Goal: Information Seeking & Learning: Learn about a topic

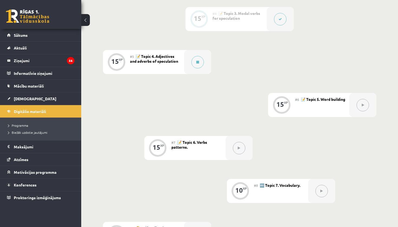
scroll to position [278, 0]
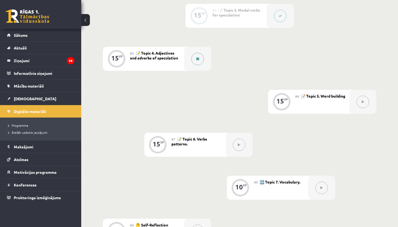
click at [202, 59] on button at bounding box center [197, 59] width 12 height 12
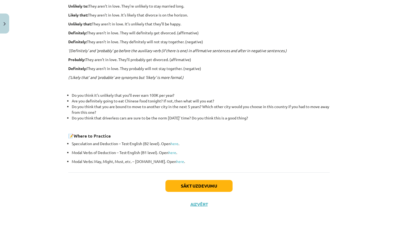
click at [206, 184] on button "Sākt uzdevumu" at bounding box center [198, 186] width 67 height 12
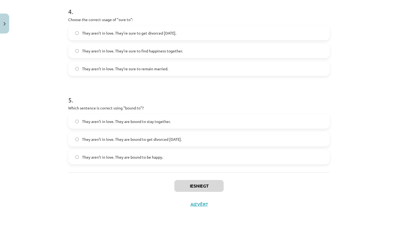
scroll to position [298, 0]
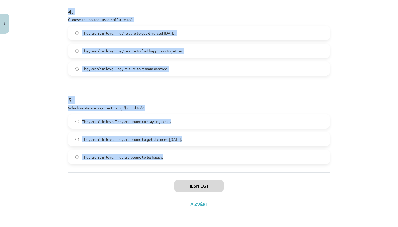
drag, startPoint x: 68, startPoint y: 115, endPoint x: 202, endPoint y: 164, distance: 143.1
copy form "Choose the correct sentence using "probably" in an affirmative context: They ar…"
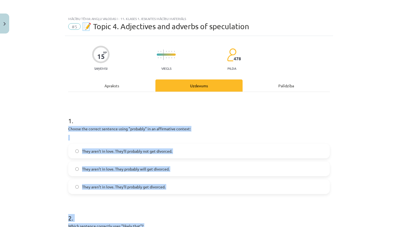
scroll to position [0, 0]
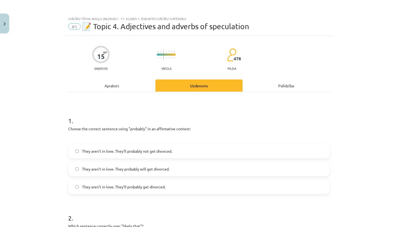
click at [142, 188] on span "They aren’t in love. They’ll probably get divorced." at bounding box center [123, 187] width 83 height 6
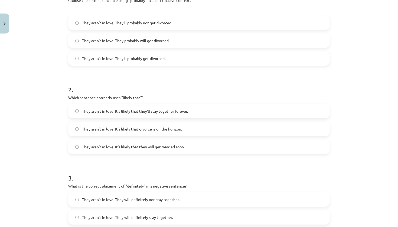
scroll to position [131, 0]
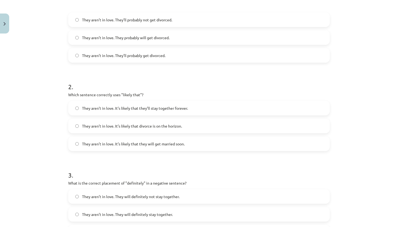
click at [166, 124] on span "They aren’t in love. It’s likely that divorce is on the horizon." at bounding box center [132, 126] width 100 height 6
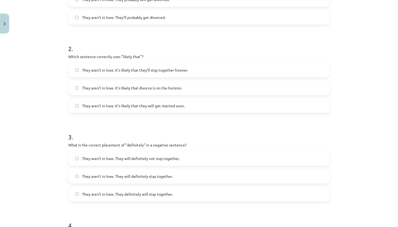
scroll to position [172, 0]
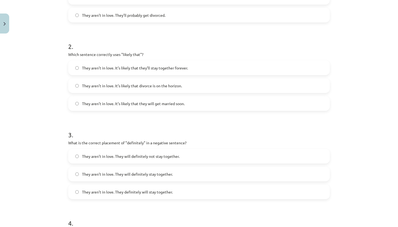
click at [153, 157] on span "They aren’t in love. They will definitely not stay together." at bounding box center [130, 157] width 97 height 6
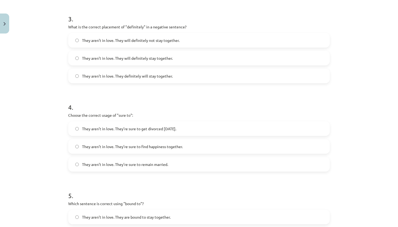
scroll to position [305, 0]
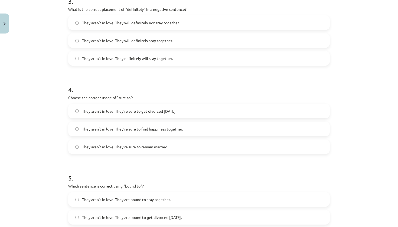
click at [191, 115] on label "They aren’t in love. They’re sure to get divorced within six months." at bounding box center [199, 111] width 260 height 14
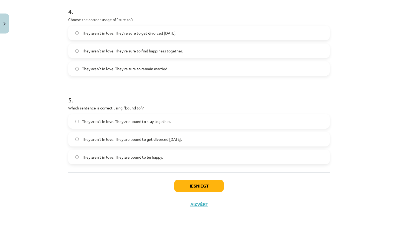
scroll to position [384, 0]
click at [142, 137] on span "They aren’t in love. They are bound to get divorced within six months." at bounding box center [132, 140] width 100 height 6
click at [187, 184] on button "Iesniegt" at bounding box center [198, 186] width 49 height 12
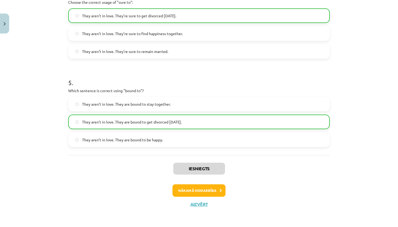
click at [192, 186] on button "Nākamā nodarbība" at bounding box center [198, 190] width 53 height 12
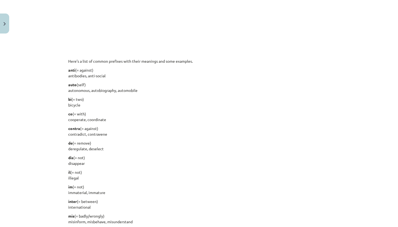
scroll to position [14, 0]
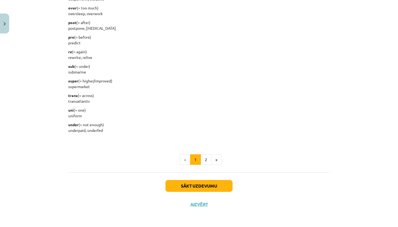
click at [193, 186] on button "Sākt uzdevumu" at bounding box center [198, 186] width 67 height 12
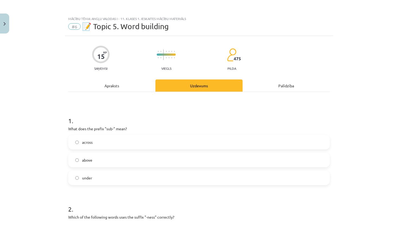
scroll to position [0, 0]
drag, startPoint x: 67, startPoint y: 128, endPoint x: 86, endPoint y: 131, distance: 19.4
click at [63, 137] on div "Mācību tēma: Angļu valodas i - 11. klases 1. ieskaites mācību materiāls #6 📝 To…" at bounding box center [199, 113] width 398 height 227
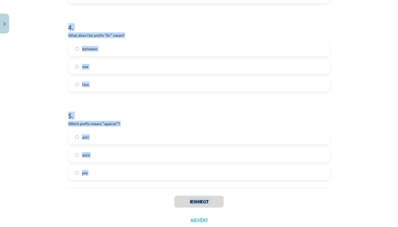
scroll to position [369, 0]
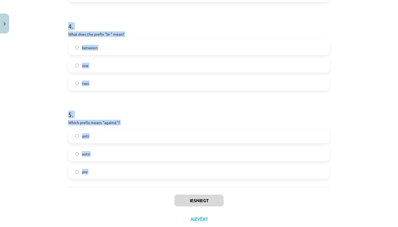
drag, startPoint x: 65, startPoint y: 129, endPoint x: 144, endPoint y: 200, distance: 106.1
copy form "What does the prefix "sub-" mean? across above under 2 . Which of the following…"
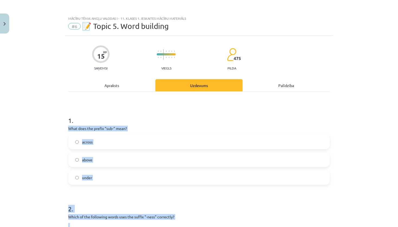
scroll to position [26, 0]
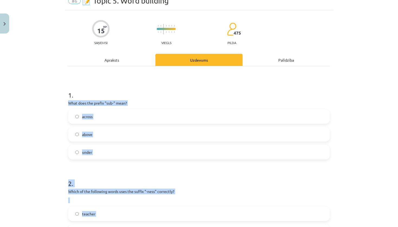
click at [104, 153] on label "under" at bounding box center [199, 153] width 260 height 14
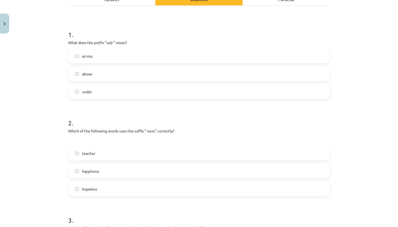
scroll to position [88, 0]
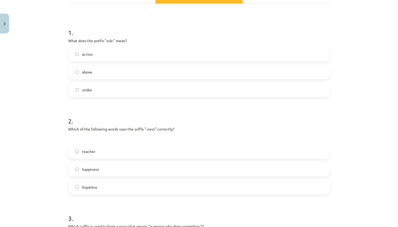
click at [103, 173] on label "happiness" at bounding box center [199, 170] width 260 height 14
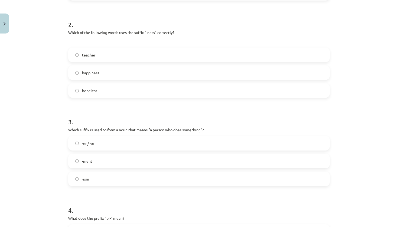
click at [119, 146] on label "-er / -or" at bounding box center [199, 144] width 260 height 14
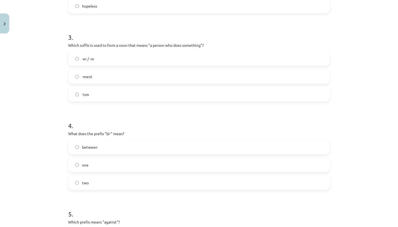
scroll to position [270, 0]
click at [109, 184] on label "two" at bounding box center [199, 183] width 260 height 14
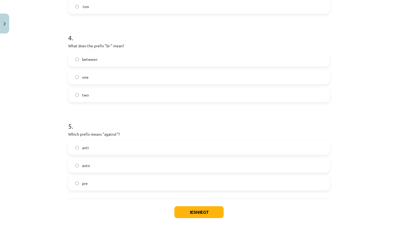
scroll to position [370, 0]
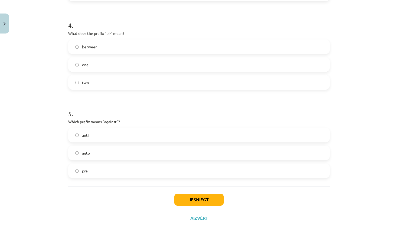
click at [168, 140] on label "anti" at bounding box center [199, 135] width 260 height 14
click at [198, 200] on button "Iesniegt" at bounding box center [198, 200] width 49 height 12
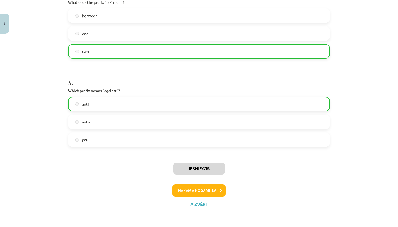
click at [204, 192] on button "Nākamā nodarbība" at bounding box center [198, 190] width 53 height 12
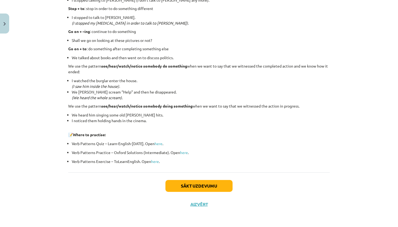
click at [207, 181] on button "Sākt uzdevumu" at bounding box center [198, 186] width 67 height 12
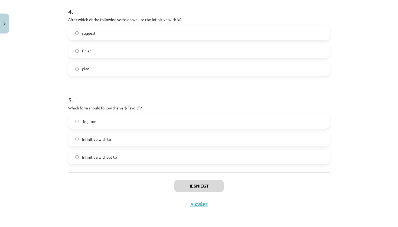
scroll to position [312, 0]
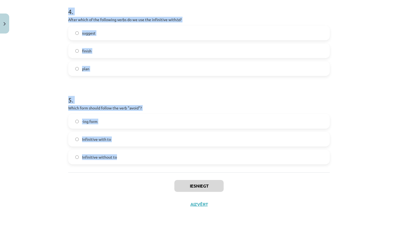
drag, startPoint x: 65, startPoint y: 129, endPoint x: 258, endPoint y: 157, distance: 195.2
copy form "What is the difference in meaning between "stop talking" and "stop to talk"? "S…"
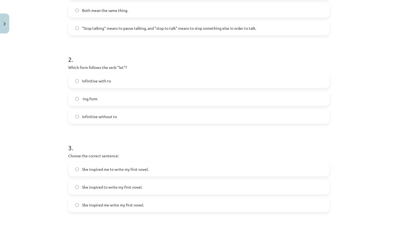
click at [133, 81] on label "Infinitive with to" at bounding box center [199, 81] width 260 height 14
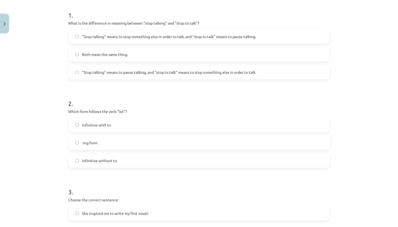
scroll to position [99, 0]
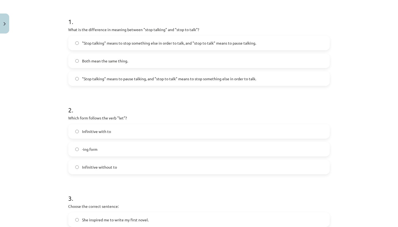
click at [134, 39] on label ""Stop talking" means to stop something else in order to talk, and "stop to talk…" at bounding box center [199, 43] width 260 height 14
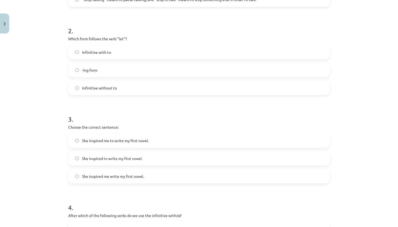
scroll to position [181, 0]
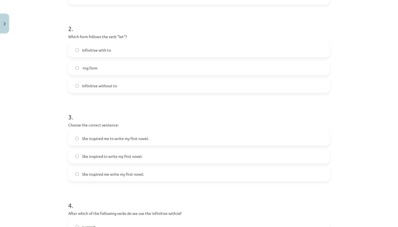
click at [122, 141] on span "She inspired me to write my first novel." at bounding box center [115, 139] width 67 height 6
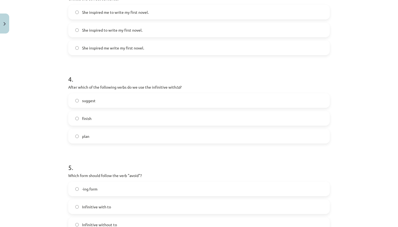
scroll to position [308, 0]
click at [124, 137] on label "plan" at bounding box center [199, 136] width 260 height 14
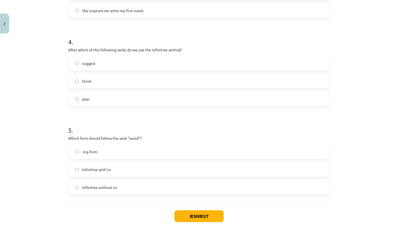
scroll to position [345, 0]
click at [145, 154] on label "-ing form" at bounding box center [199, 151] width 260 height 14
click at [194, 217] on button "Iesniegt" at bounding box center [198, 216] width 49 height 12
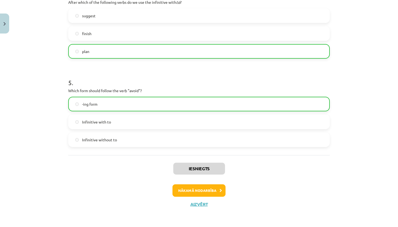
scroll to position [392, 0]
click at [198, 205] on button "Aizvērt" at bounding box center [199, 204] width 21 height 5
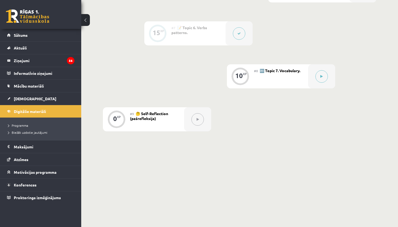
scroll to position [389, 0]
click at [279, 73] on span "🔤 Topic 7. Vocabulary." at bounding box center [279, 70] width 41 height 5
click at [324, 78] on button at bounding box center [321, 77] width 12 height 12
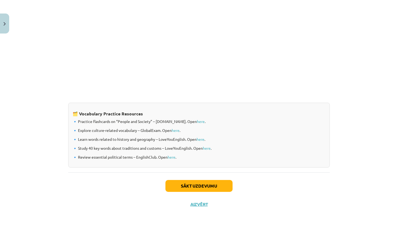
click at [191, 187] on button "Sākt uzdevumu" at bounding box center [198, 186] width 67 height 12
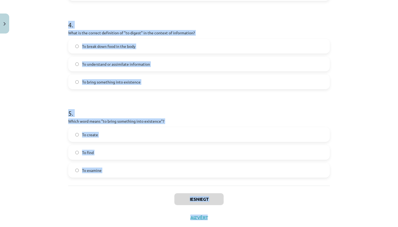
scroll to position [393, 0]
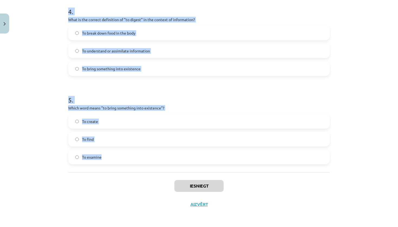
drag, startPoint x: 67, startPoint y: 130, endPoint x: 186, endPoint y: 164, distance: 123.3
copy form "Which of the following means "the surroundings or conditions in which a person,…"
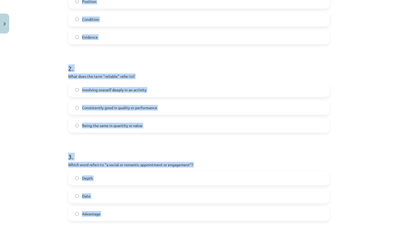
scroll to position [131, 0]
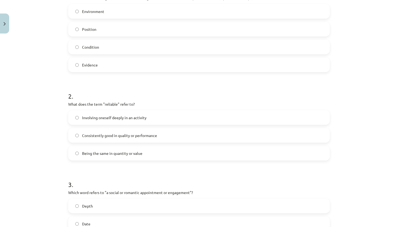
click at [130, 12] on label "Environment" at bounding box center [199, 12] width 260 height 14
click at [110, 132] on label "Consistently good in quality or performance" at bounding box center [199, 136] width 260 height 14
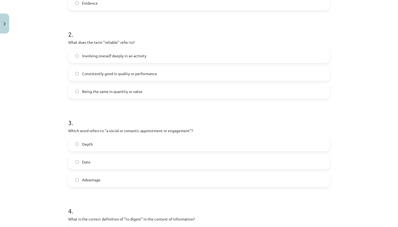
scroll to position [195, 0]
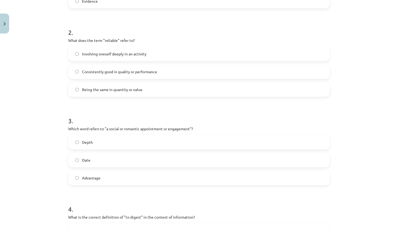
click at [105, 159] on label "Date" at bounding box center [199, 160] width 260 height 14
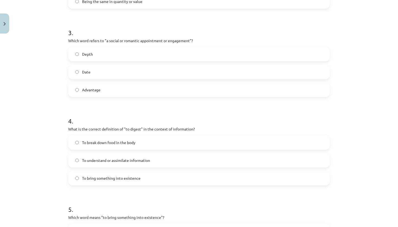
scroll to position [284, 0]
click at [105, 159] on span "To understand or assimilate information" at bounding box center [116, 160] width 68 height 6
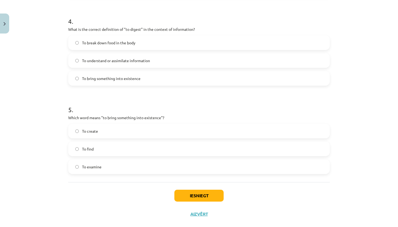
scroll to position [389, 0]
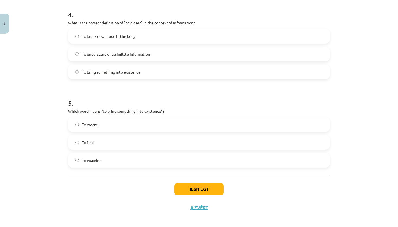
click at [117, 122] on label "To create" at bounding box center [199, 125] width 260 height 14
click at [209, 188] on button "Iesniegt" at bounding box center [198, 189] width 49 height 12
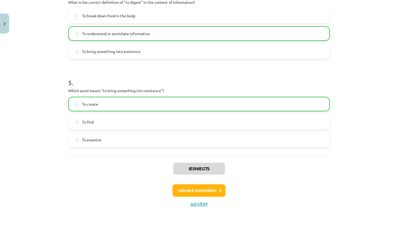
scroll to position [410, 0]
click at [199, 193] on button "Nākamā nodarbība" at bounding box center [198, 190] width 53 height 12
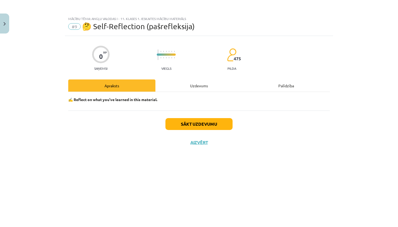
scroll to position [0, 0]
click at [211, 125] on button "Sākt uzdevumu" at bounding box center [198, 124] width 67 height 12
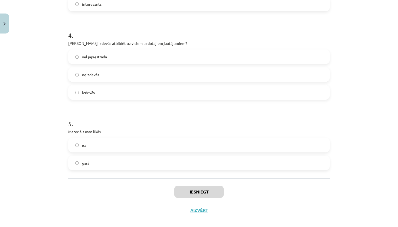
scroll to position [299, 0]
click at [179, 55] on label "vēl jāpiestrādā" at bounding box center [199, 56] width 260 height 14
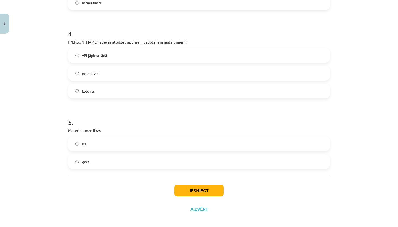
click at [141, 162] on label "garš" at bounding box center [199, 162] width 260 height 14
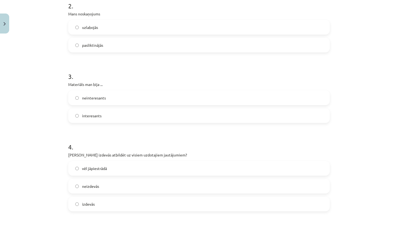
scroll to position [185, 0]
click at [138, 115] on label "interesants" at bounding box center [199, 117] width 260 height 14
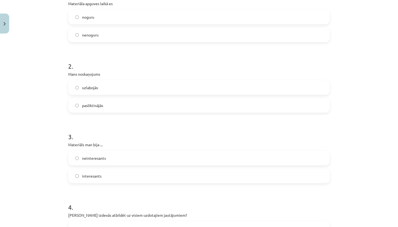
scroll to position [107, 0]
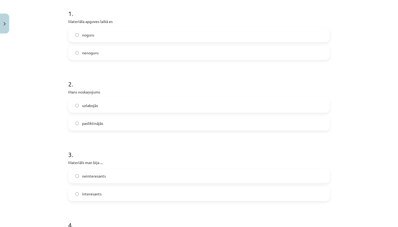
click at [131, 124] on label "pasliktinājās" at bounding box center [199, 124] width 260 height 14
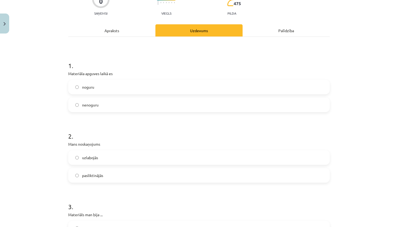
scroll to position [55, 0]
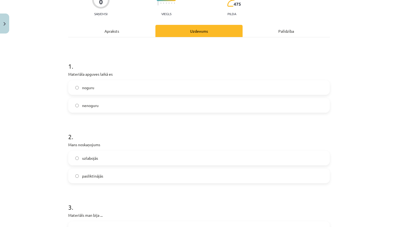
click at [130, 89] on label "noguru" at bounding box center [199, 88] width 260 height 14
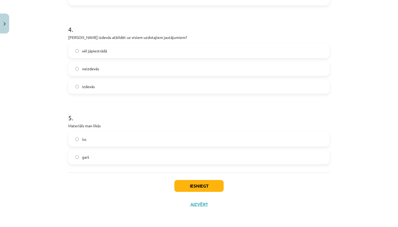
scroll to position [304, 0]
click at [199, 189] on button "Iesniegt" at bounding box center [198, 186] width 49 height 12
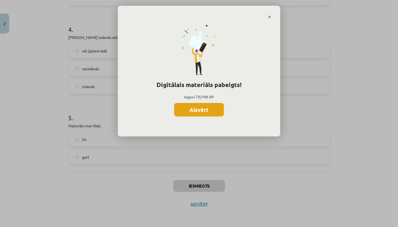
click at [212, 110] on button "Aizvērt" at bounding box center [199, 110] width 50 height 14
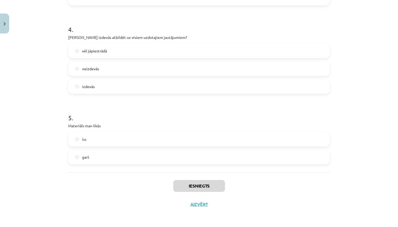
click at [200, 206] on button "Aizvērt" at bounding box center [199, 204] width 21 height 5
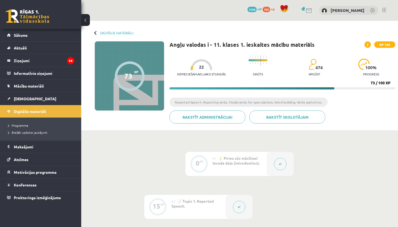
scroll to position [0, 0]
click at [16, 35] on span "Sākums" at bounding box center [21, 35] width 14 height 5
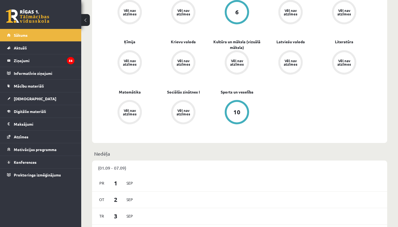
scroll to position [204, 0]
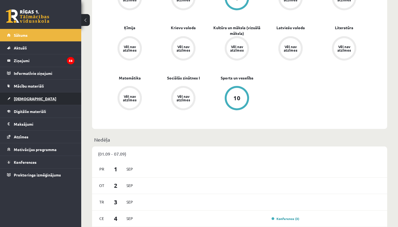
click at [23, 96] on link "[DEMOGRAPHIC_DATA]" at bounding box center [40, 99] width 67 height 12
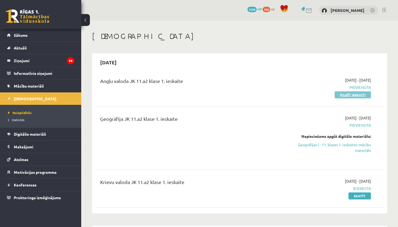
click at [345, 93] on link "Pildīt ieskaiti" at bounding box center [352, 94] width 36 height 7
click at [320, 146] on link "Ģeogrāfijas I - 11. klases 1. ieskaites mācību materiāls" at bounding box center [328, 147] width 85 height 11
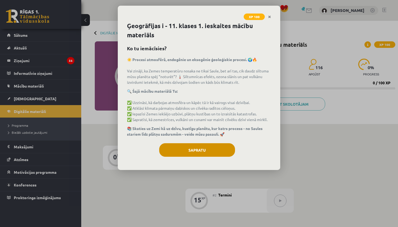
click at [208, 148] on button "Sapratu" at bounding box center [197, 150] width 76 height 14
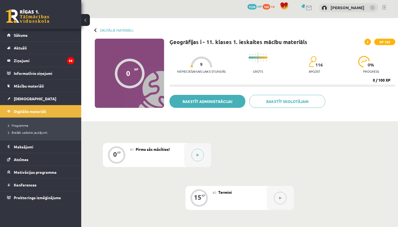
scroll to position [1, 0]
